Goal: Task Accomplishment & Management: Complete application form

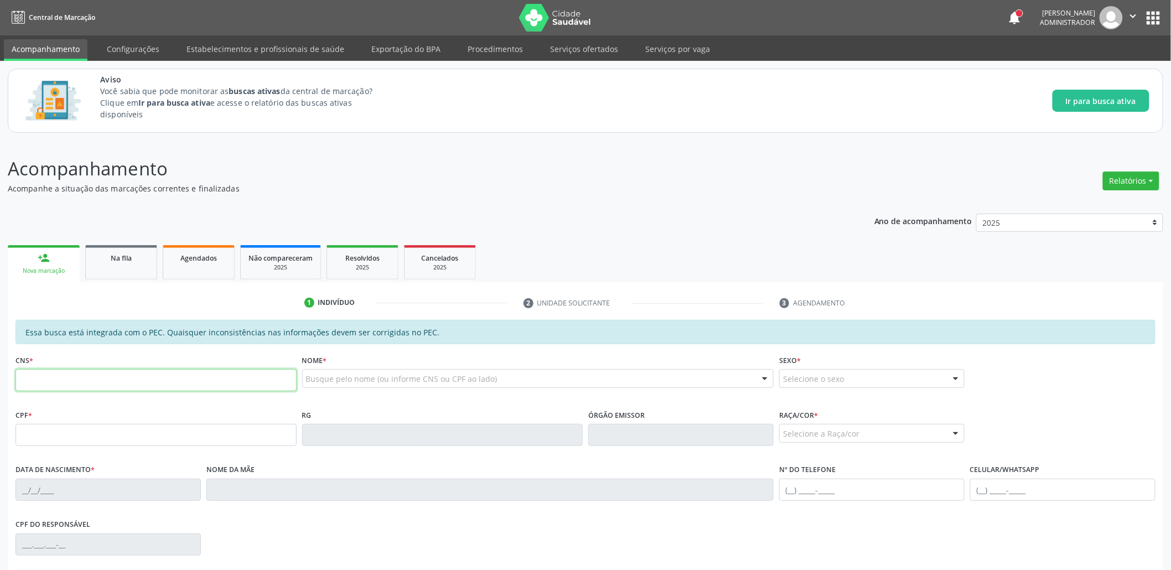
paste input "700 6029 9227 8563"
type input "700 6029 9227 8563"
type input "453.062.064-68"
type input "[DATE]"
type input "Edneuza [PERSON_NAME]"
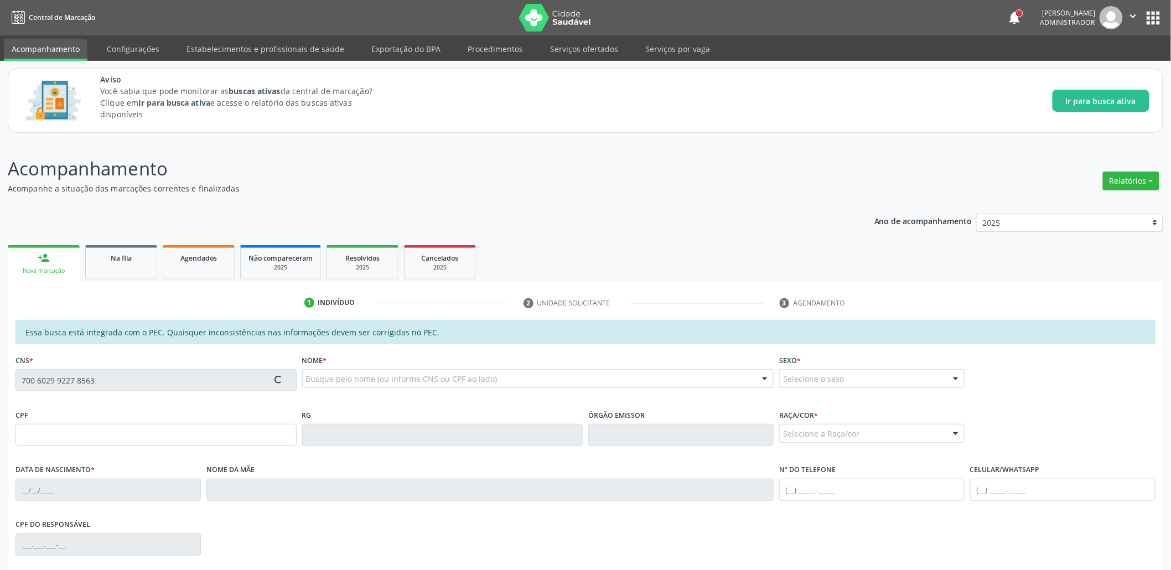
type input "[PHONE_NUMBER]"
type input "01"
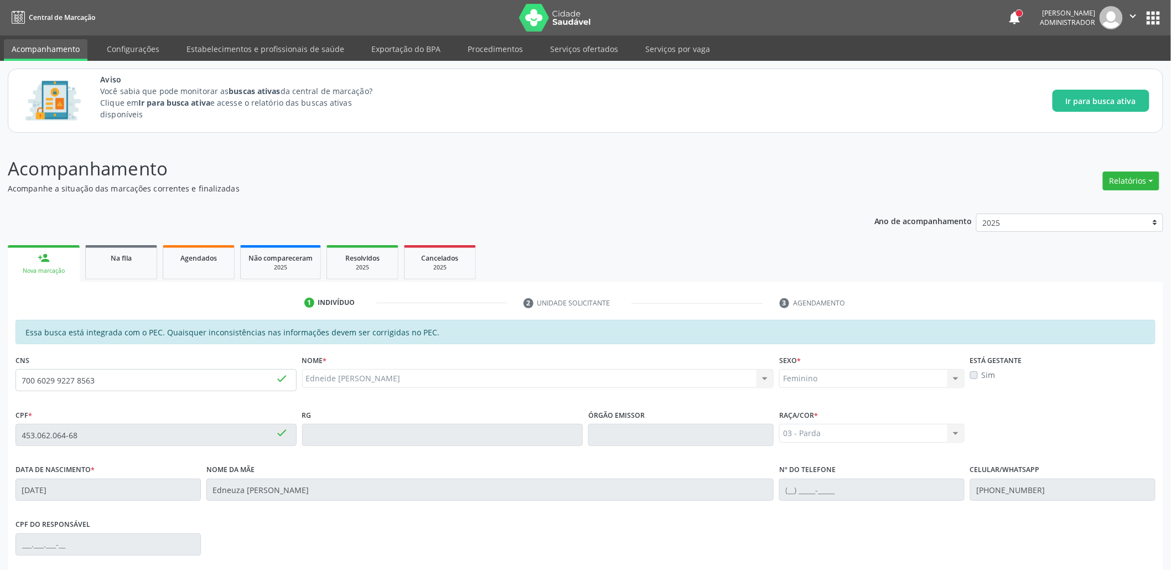
scroll to position [141, 0]
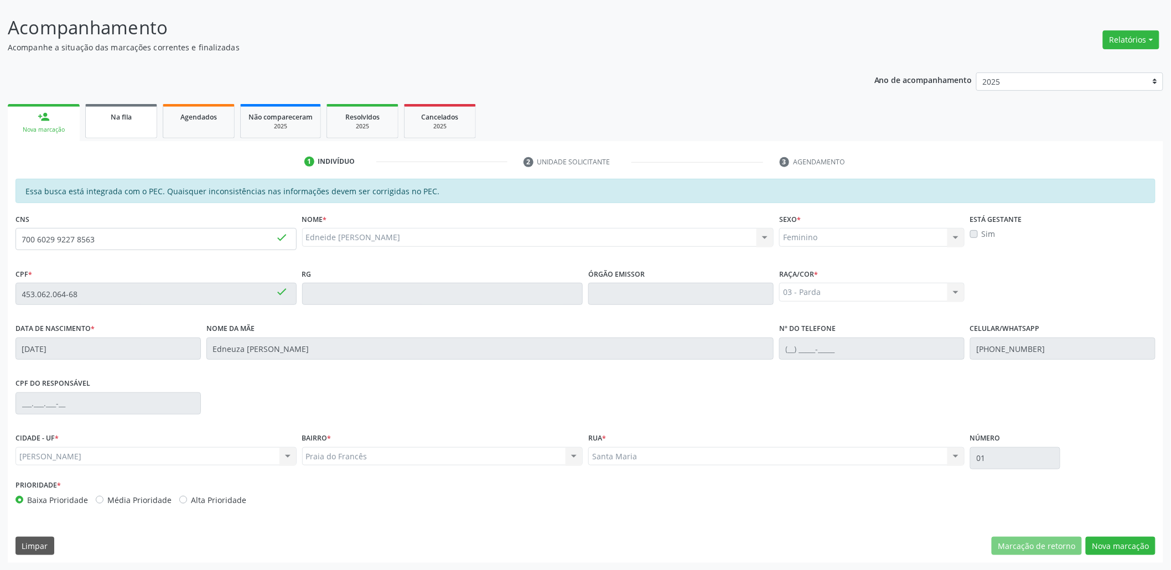
click at [130, 123] on link "Na fila" at bounding box center [121, 121] width 72 height 34
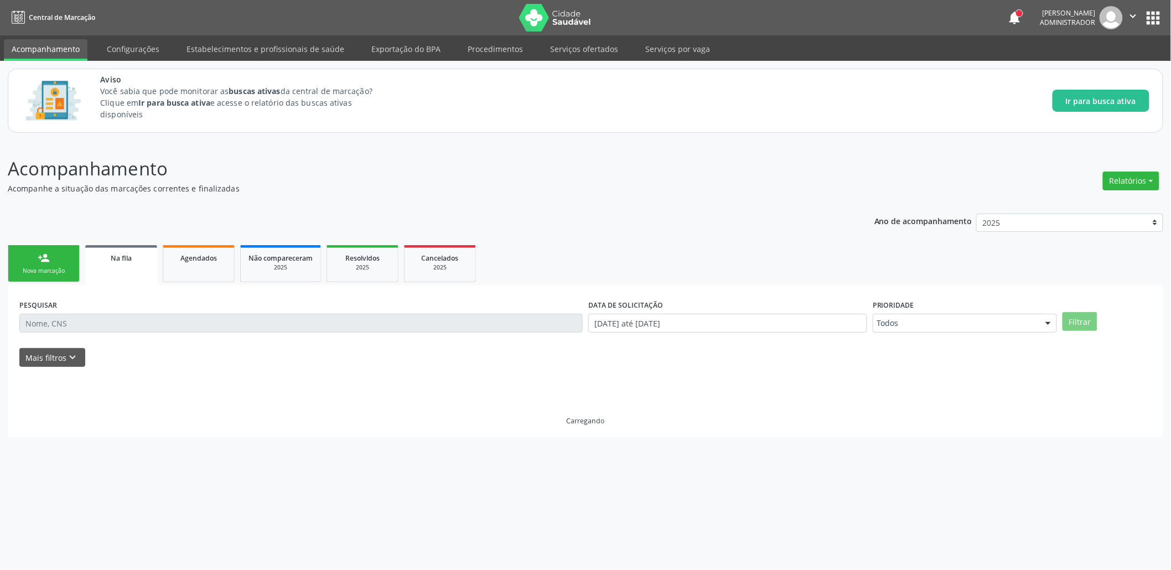
scroll to position [0, 0]
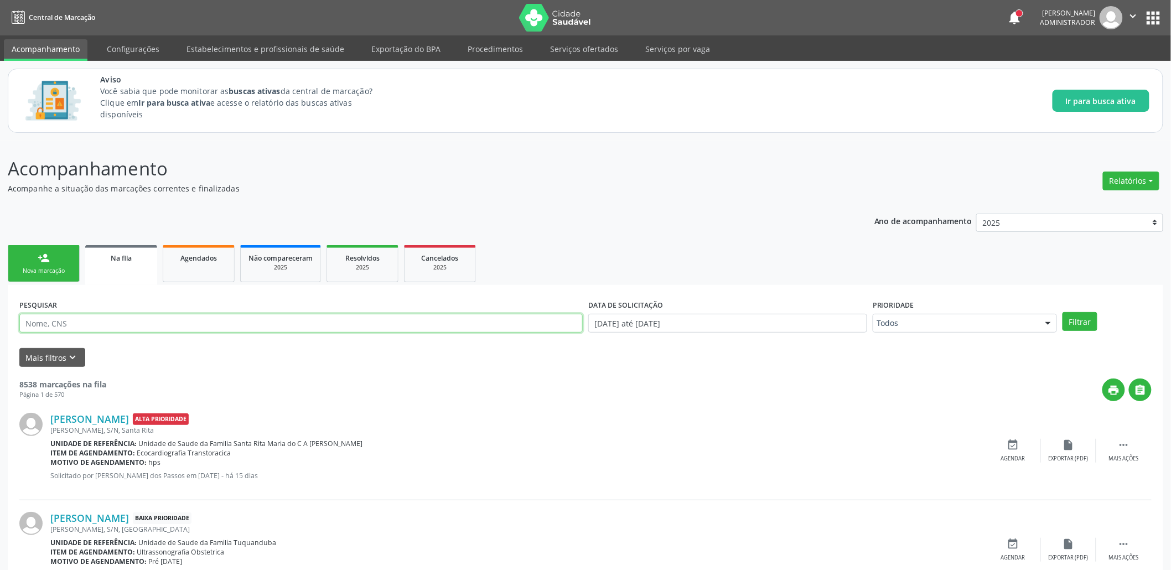
click at [91, 331] on input "text" at bounding box center [301, 323] width 564 height 19
paste input "700 6029 9227 8563"
type input "700 6029 9227 8563"
click at [1063, 312] on button "Filtrar" at bounding box center [1080, 321] width 35 height 19
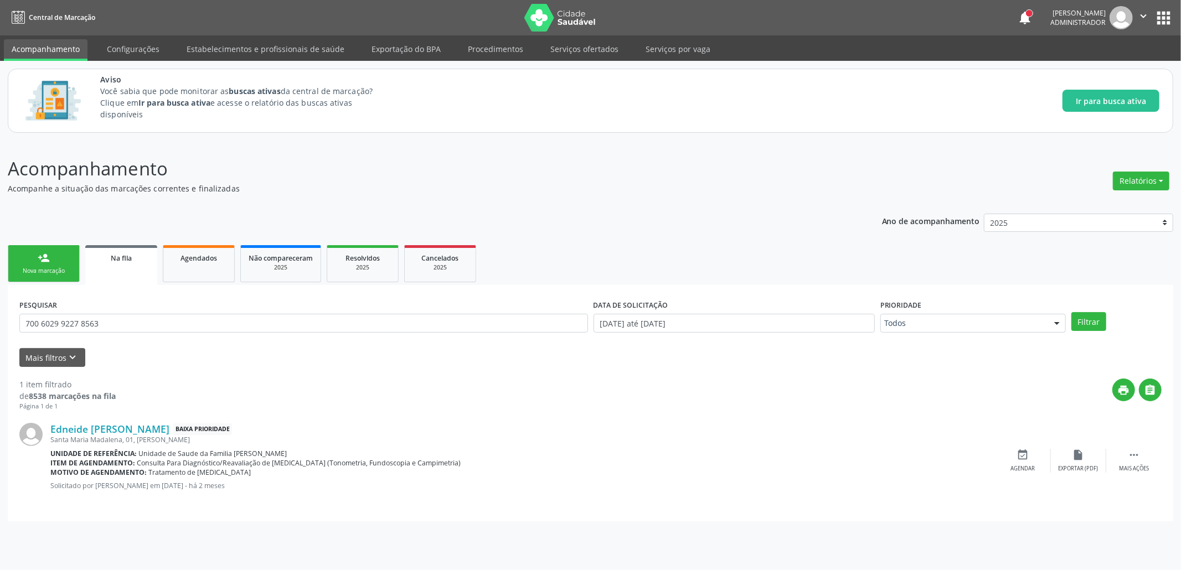
drag, startPoint x: 51, startPoint y: 441, endPoint x: 207, endPoint y: 441, distance: 155.6
click at [207, 441] on div "Santa Maria Madalena, 01, [PERSON_NAME]" at bounding box center [522, 439] width 945 height 9
click at [141, 430] on link "Edneide [PERSON_NAME]" at bounding box center [109, 429] width 119 height 12
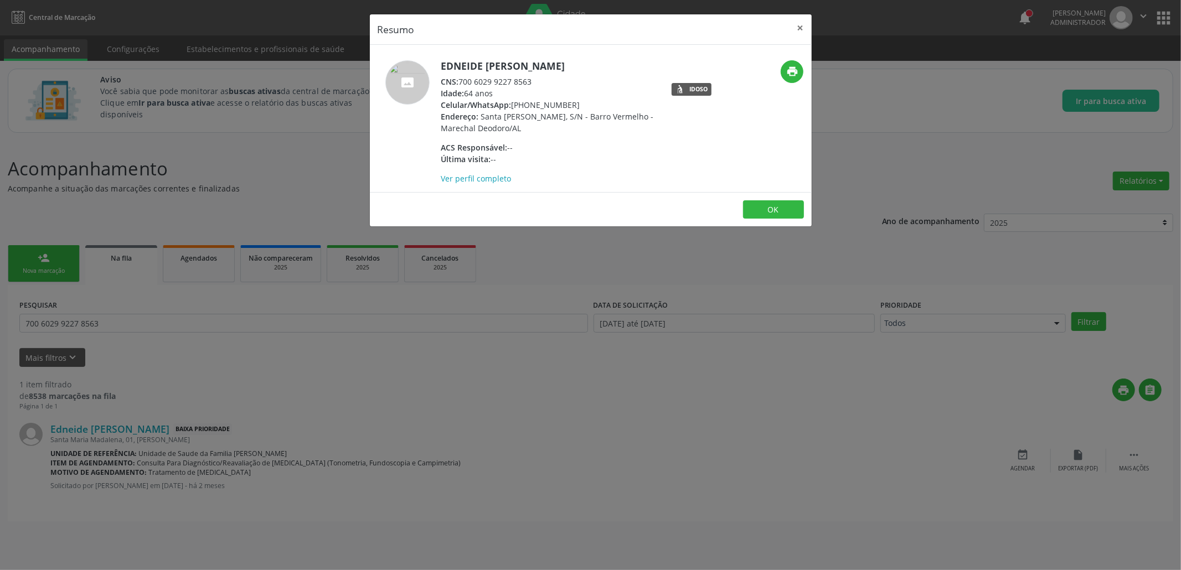
drag, startPoint x: 482, startPoint y: 117, endPoint x: 524, endPoint y: 138, distance: 47.5
click at [524, 138] on div "Edneide [PERSON_NAME] CNS: 700 6029 9227 8563 Idade: 64 anos Celular/WhatsApp: …" at bounding box center [548, 122] width 215 height 124
drag, startPoint x: 462, startPoint y: 81, endPoint x: 541, endPoint y: 84, distance: 79.8
click at [541, 84] on div "CNS: 700 6029 9227 8563" at bounding box center [548, 82] width 215 height 12
copy div "700 6029 9227 8563"
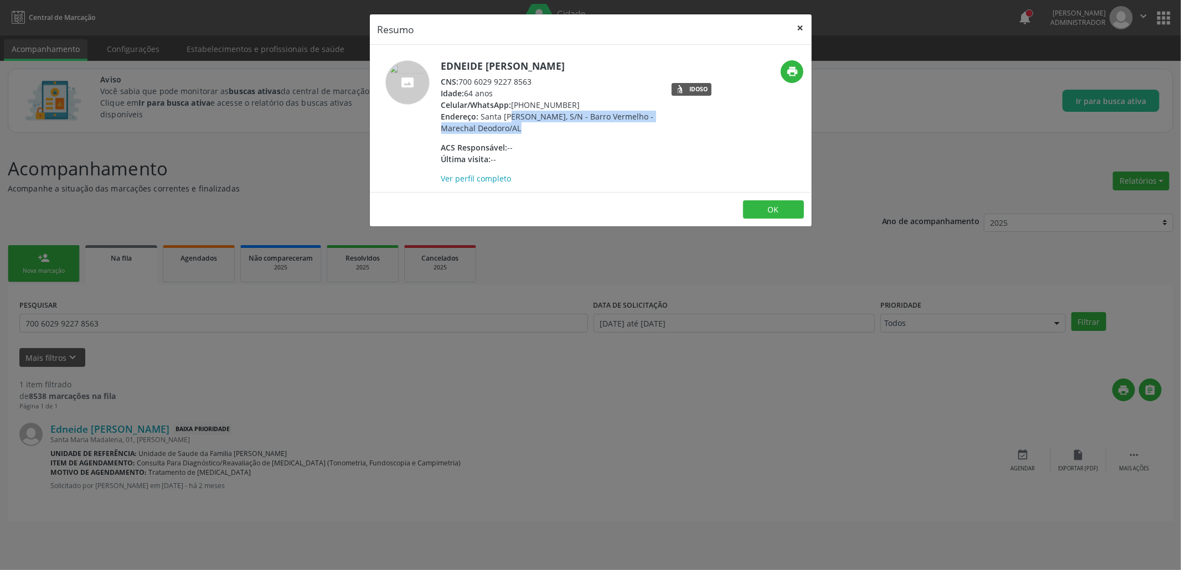
click at [797, 25] on button "×" at bounding box center [800, 27] width 22 height 27
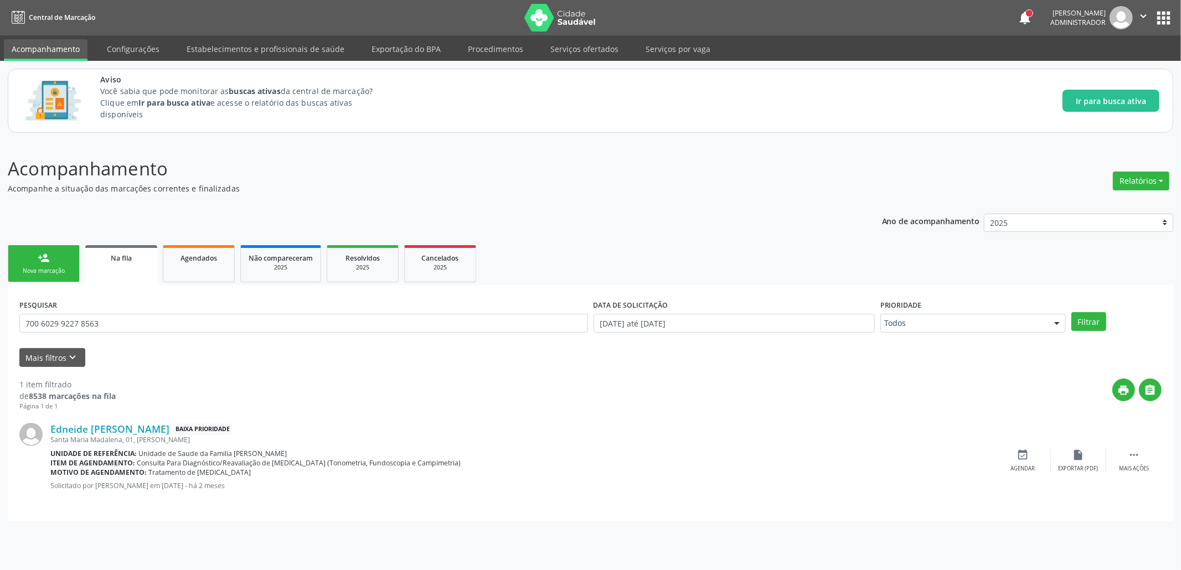
click at [34, 256] on link "person_add Nova marcação" at bounding box center [44, 263] width 72 height 37
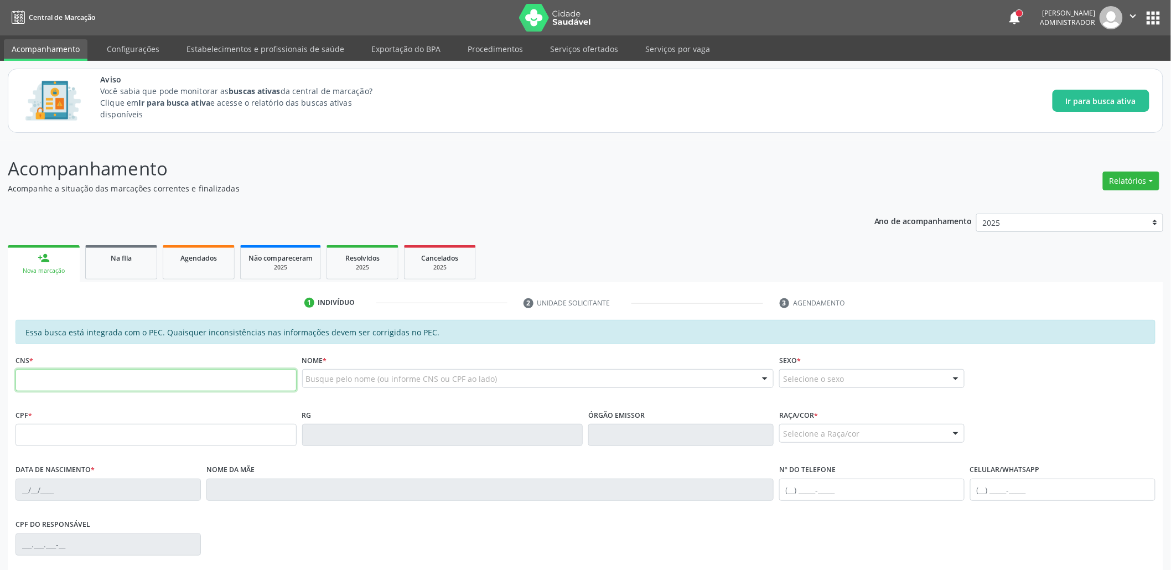
click at [62, 383] on input "text" at bounding box center [156, 380] width 281 height 22
paste input "700 6029 9227 8563"
type input "700 6029 9227 8563"
type input "453.062.064-68"
type input "[DATE]"
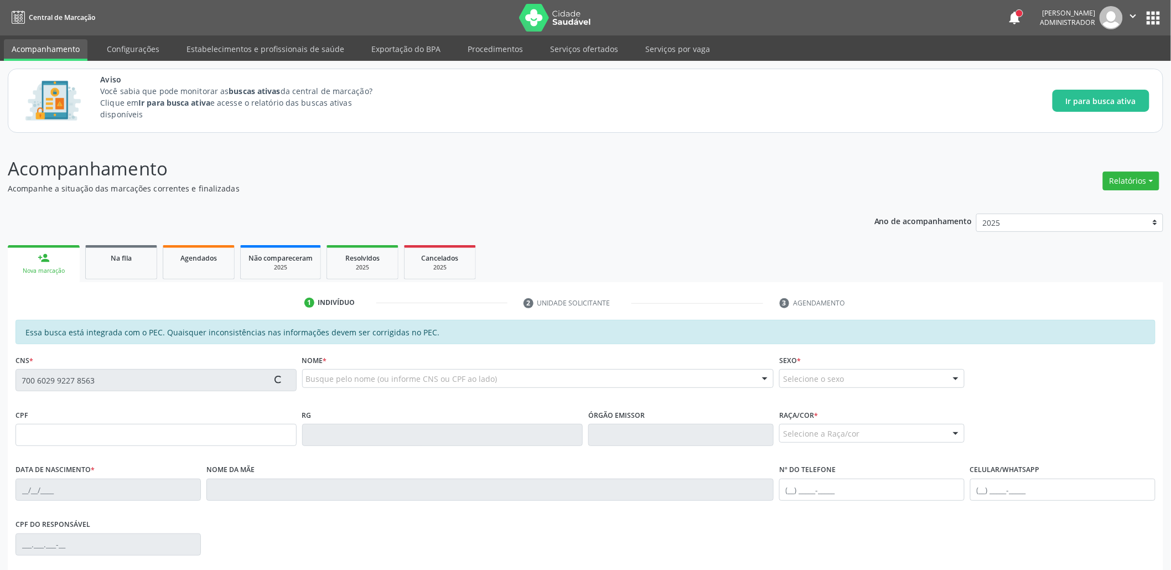
type input "Edneuza [PERSON_NAME]"
type input "[PHONE_NUMBER]"
type input "01"
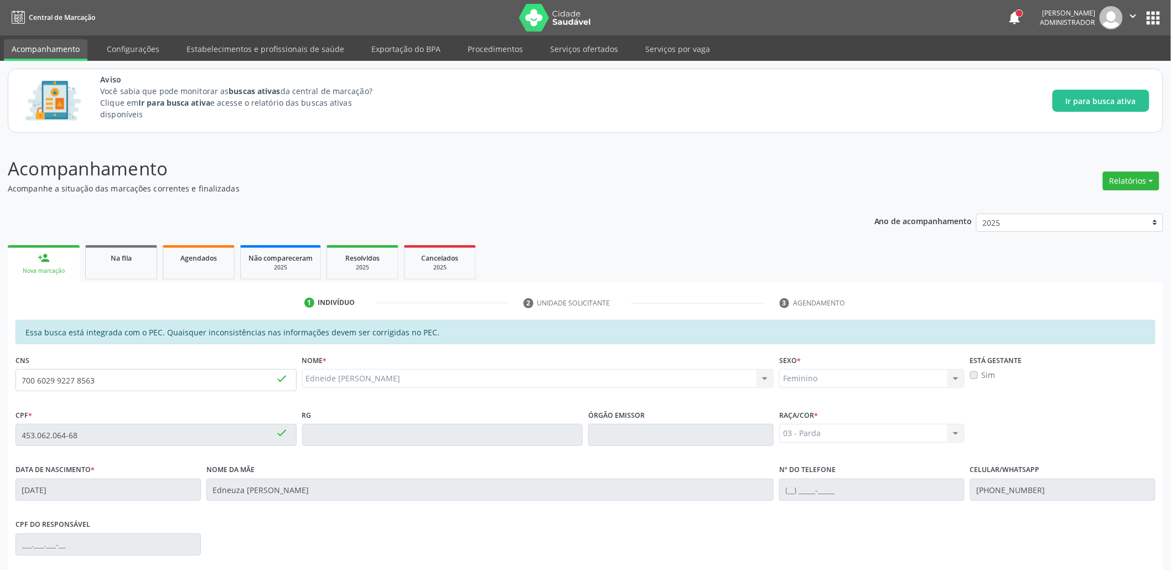
scroll to position [141, 0]
